Goal: Information Seeking & Learning: Learn about a topic

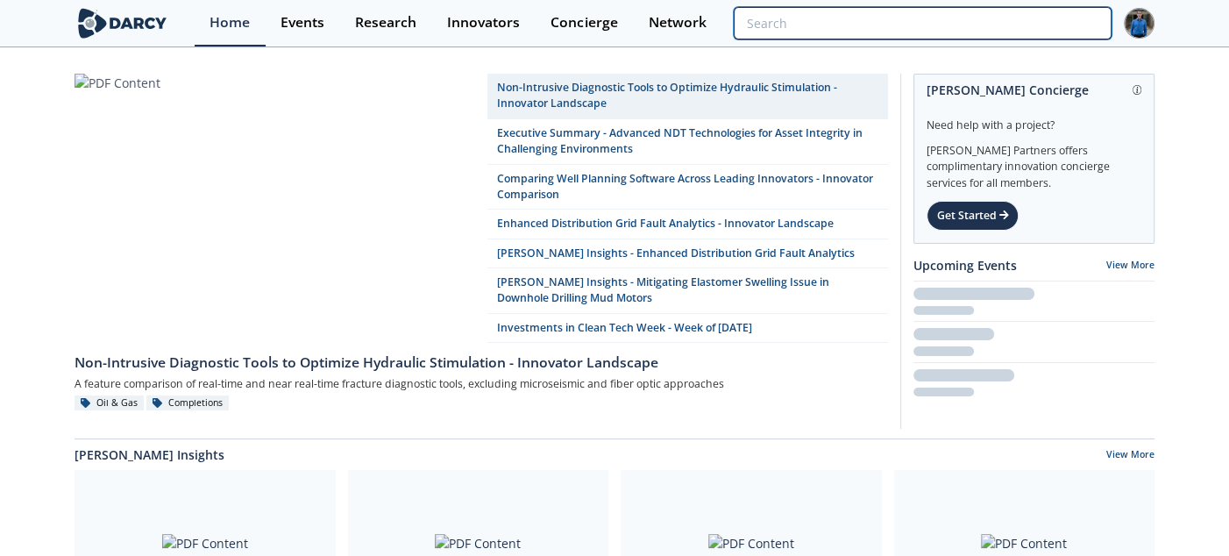
click at [1052, 13] on input "search" at bounding box center [923, 23] width 378 height 32
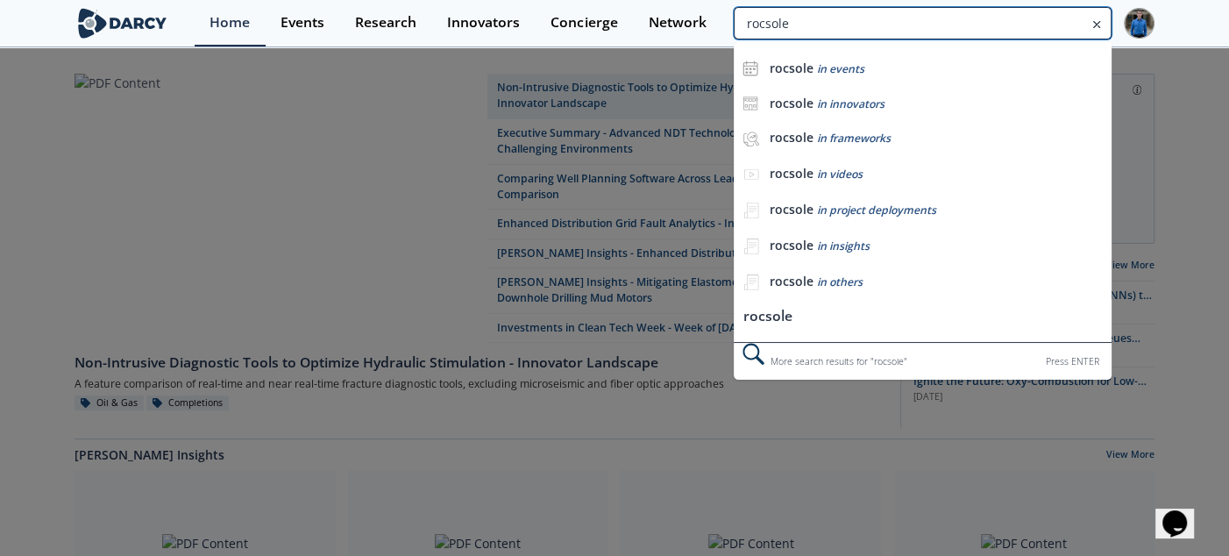
type input "rocsole"
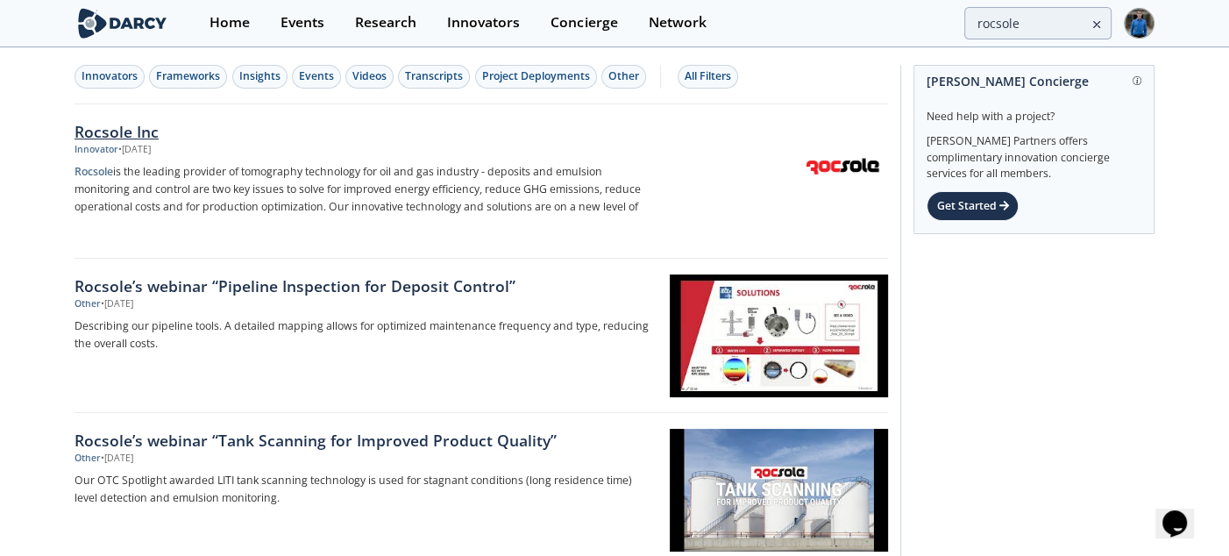
click at [134, 128] on div "Rocsole Inc" at bounding box center [364, 131] width 580 height 23
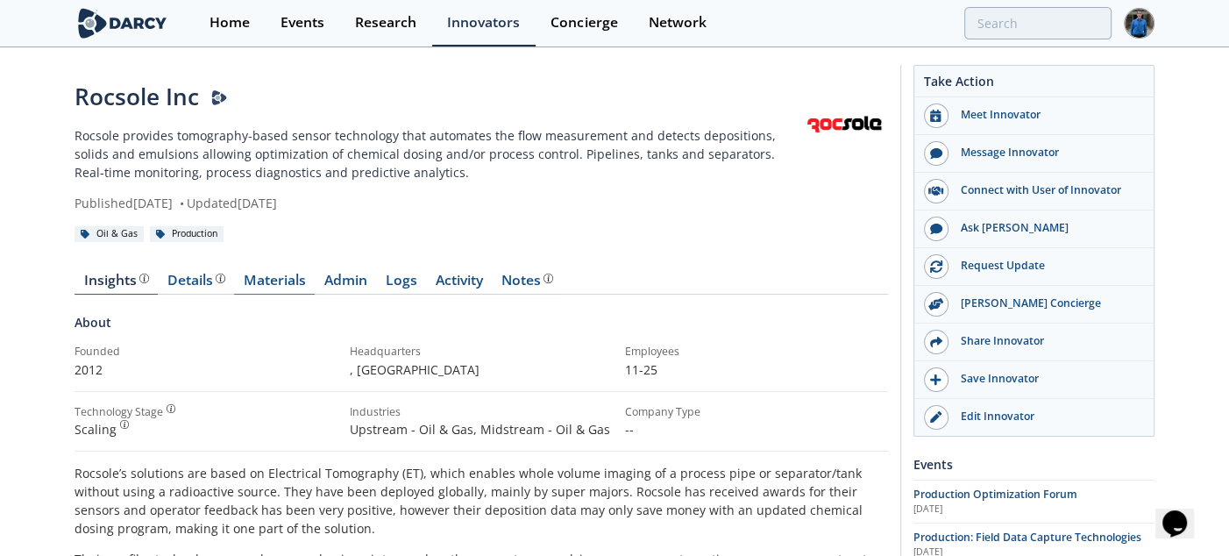
click at [265, 279] on link "Materials" at bounding box center [274, 283] width 81 height 21
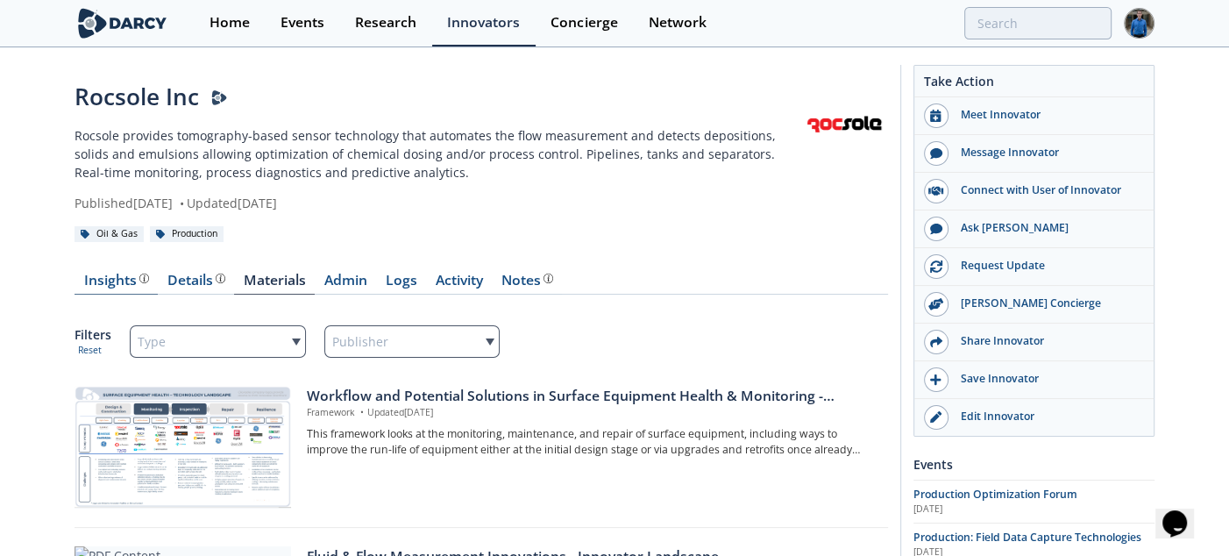
click at [103, 289] on link "Insights" at bounding box center [115, 283] width 83 height 21
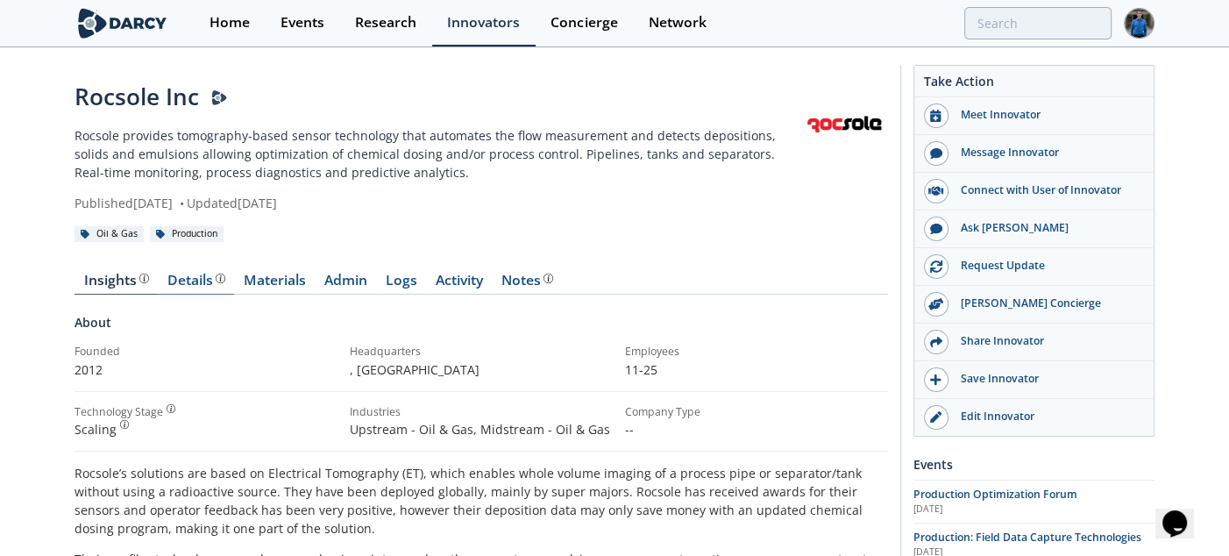
click at [213, 278] on div "Product overview, business model, technology and applications as added by the R…" at bounding box center [219, 278] width 12 height 10
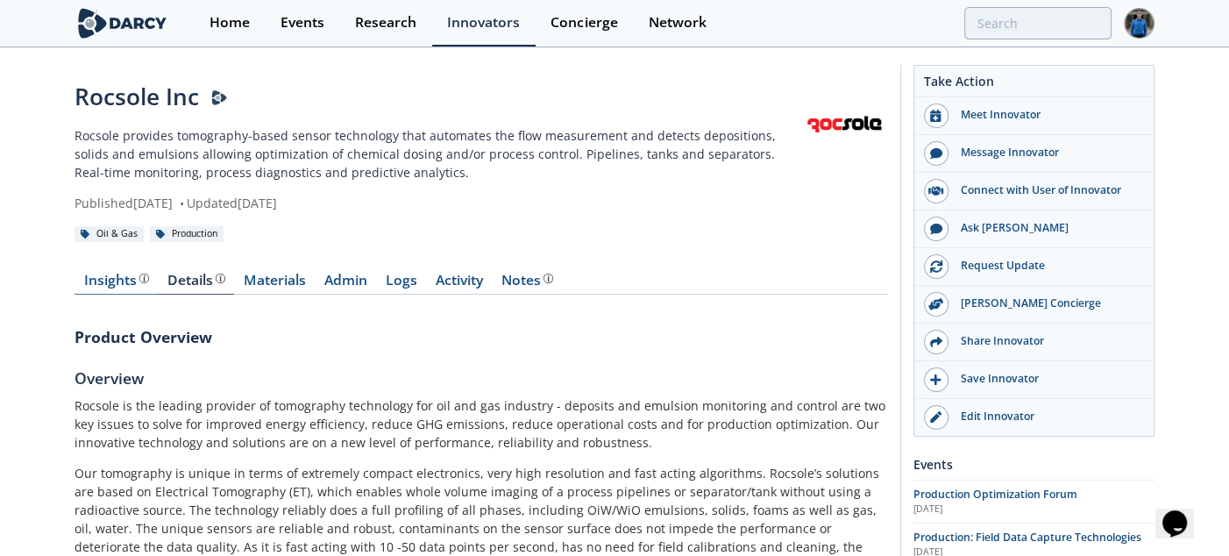
click at [96, 283] on div "Insights" at bounding box center [116, 280] width 65 height 14
